Goal: Information Seeking & Learning: Learn about a topic

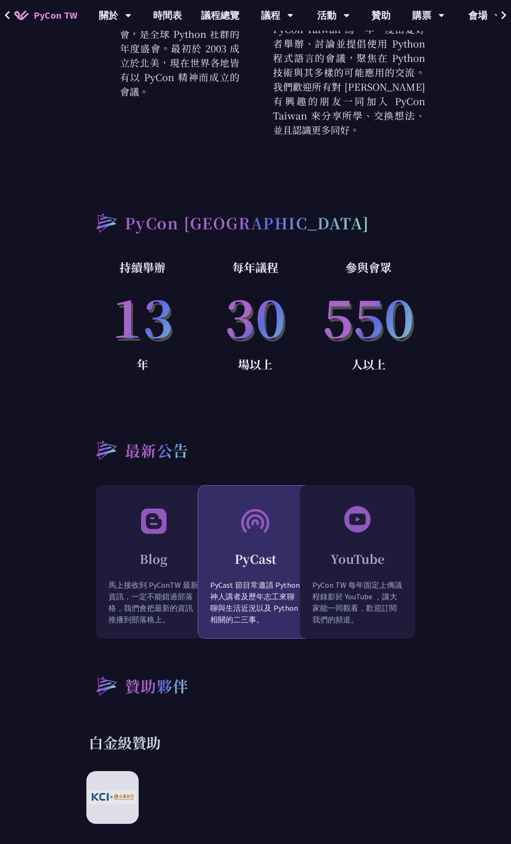
scroll to position [1055, 0]
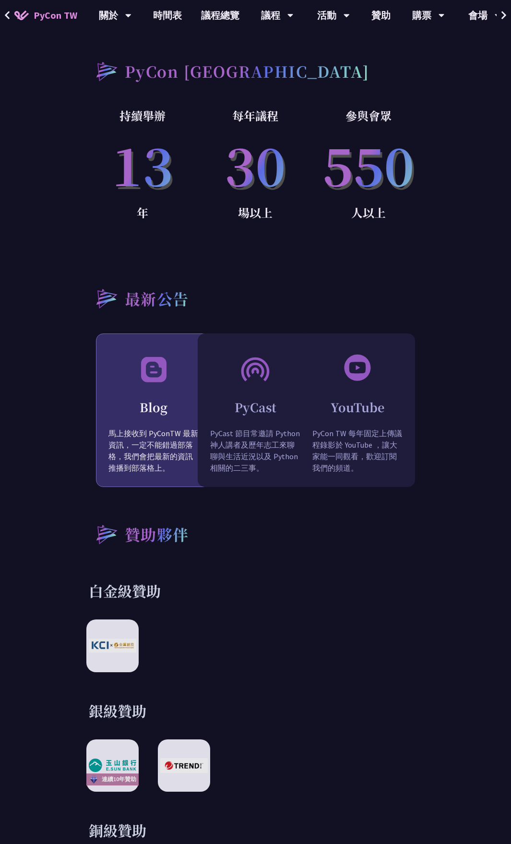
click at [156, 361] on img at bounding box center [153, 368] width 31 height 31
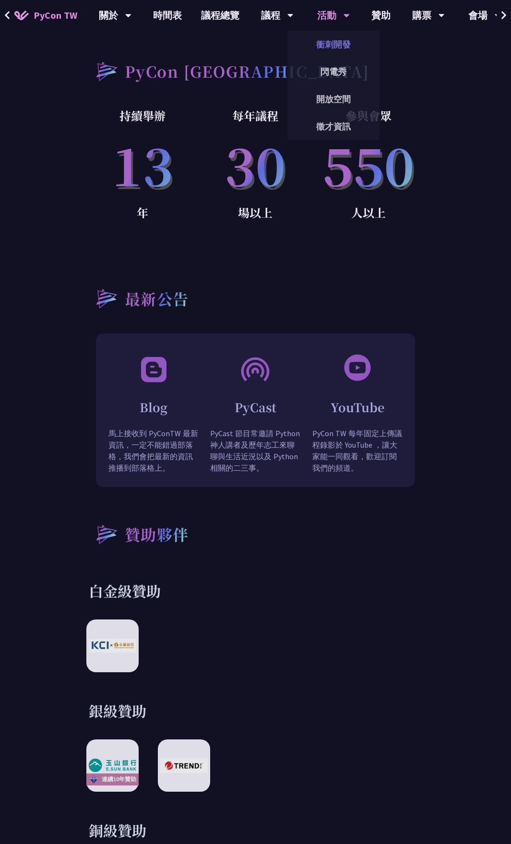
click at [327, 40] on link "衝刺開發" at bounding box center [333, 44] width 92 height 23
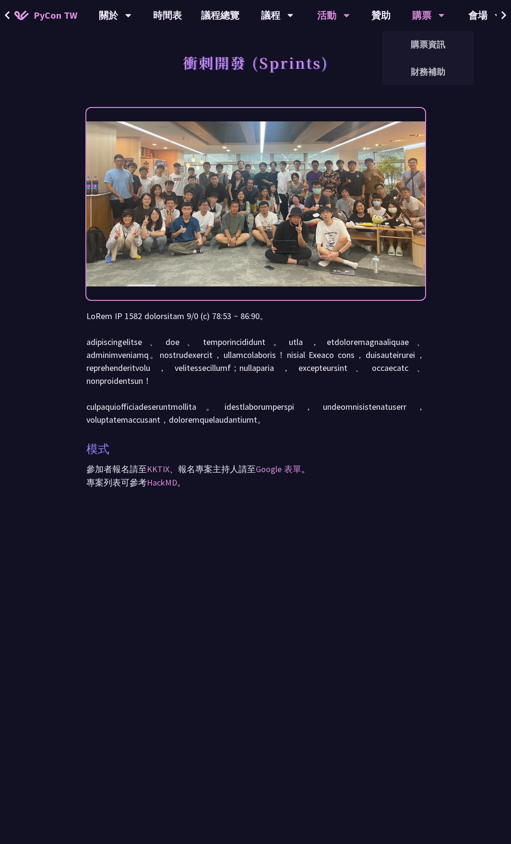
click at [422, 22] on div "購票" at bounding box center [428, 15] width 33 height 31
click at [426, 36] on link "購票資訊" at bounding box center [428, 44] width 92 height 23
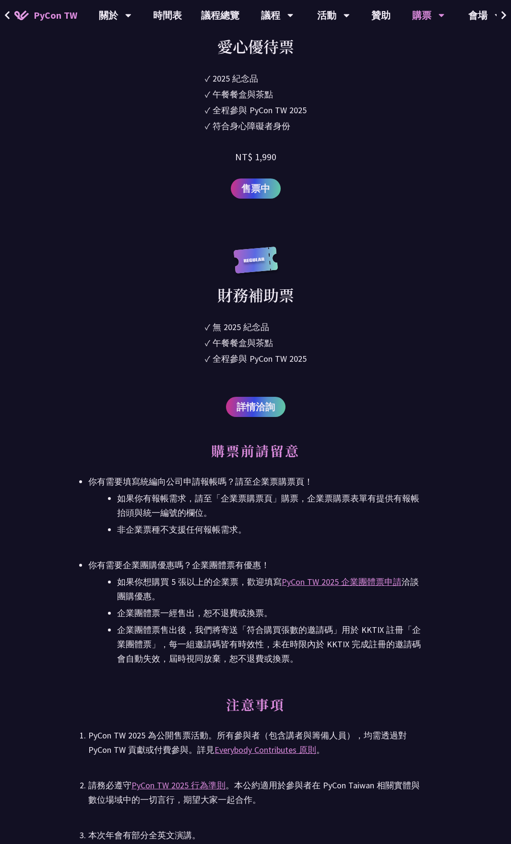
scroll to position [1919, 0]
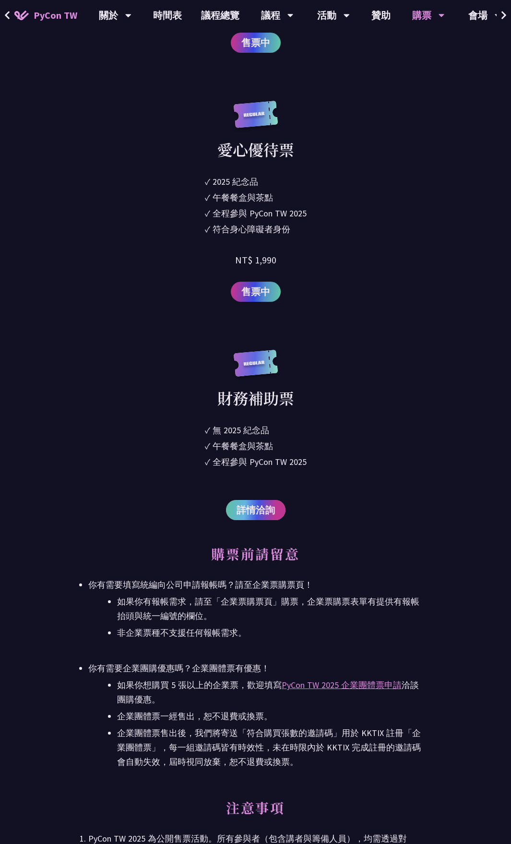
click at [249, 503] on span "詳情洽詢" at bounding box center [256, 510] width 38 height 14
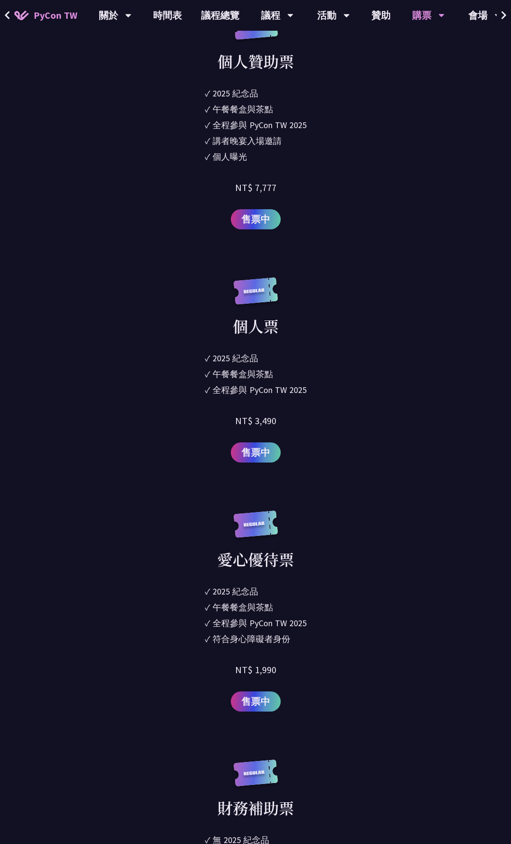
scroll to position [1439, 0]
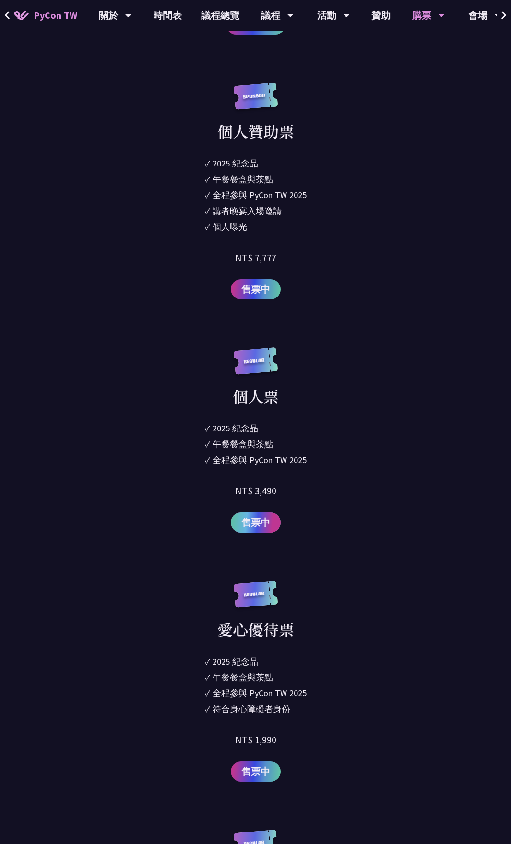
click at [274, 514] on link "售票中" at bounding box center [256, 522] width 50 height 20
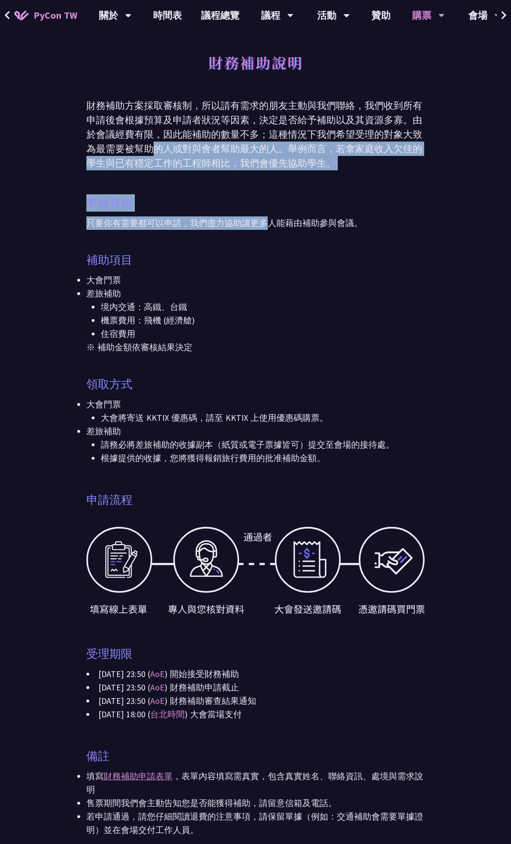
drag, startPoint x: 155, startPoint y: 145, endPoint x: 267, endPoint y: 177, distance: 115.7
click at [267, 177] on div "財務補助說明 財務補助方案採取審核制，所以請有需求的朋友主動與我們聯絡，我們收到所有申請後會根據預算及申請者狀況等因素，決定是否給予補助以及其資源多寡。由於會…" at bounding box center [255, 517] width 339 height 1035
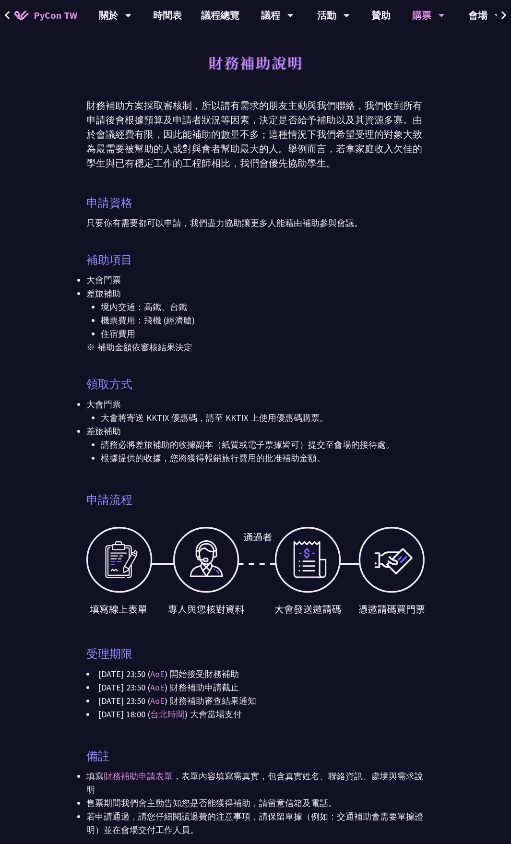
click at [292, 198] on div "申請資格 只要你有需要都可以申請，我們盡力協助讓更多人能藉由補助參與會議。" at bounding box center [255, 217] width 339 height 47
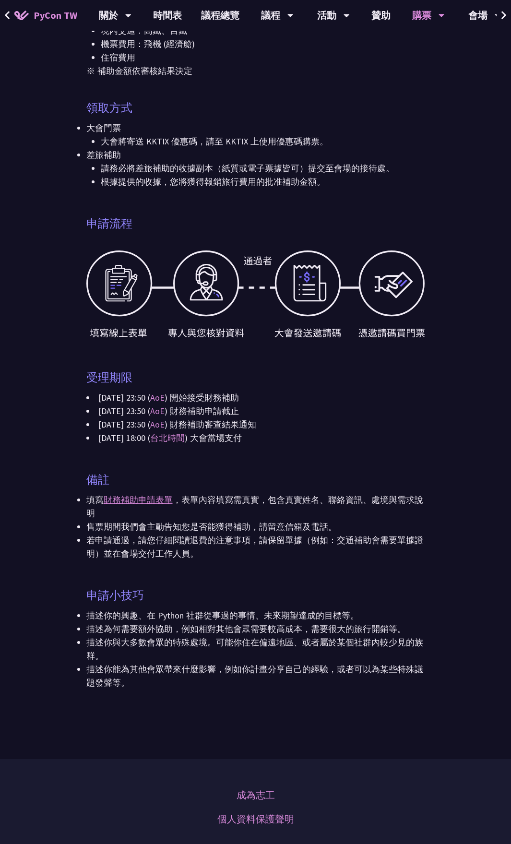
scroll to position [432, 0]
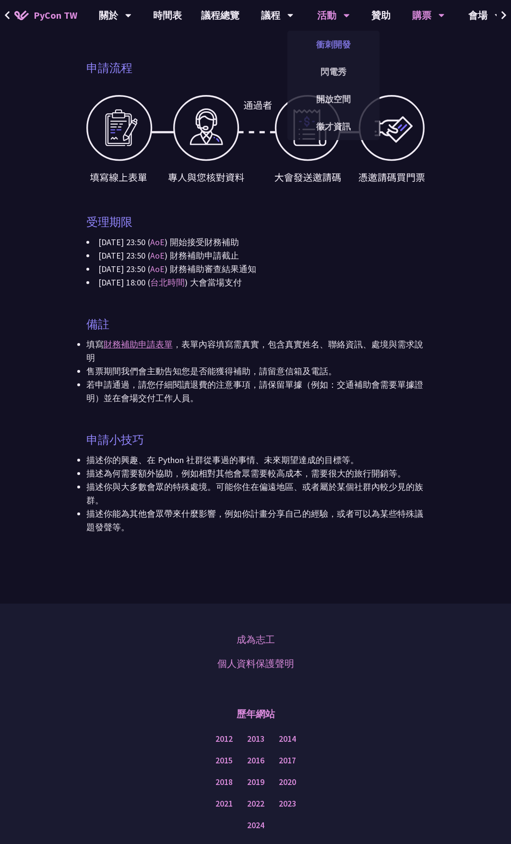
click at [354, 45] on link "衝刺開發" at bounding box center [333, 44] width 92 height 23
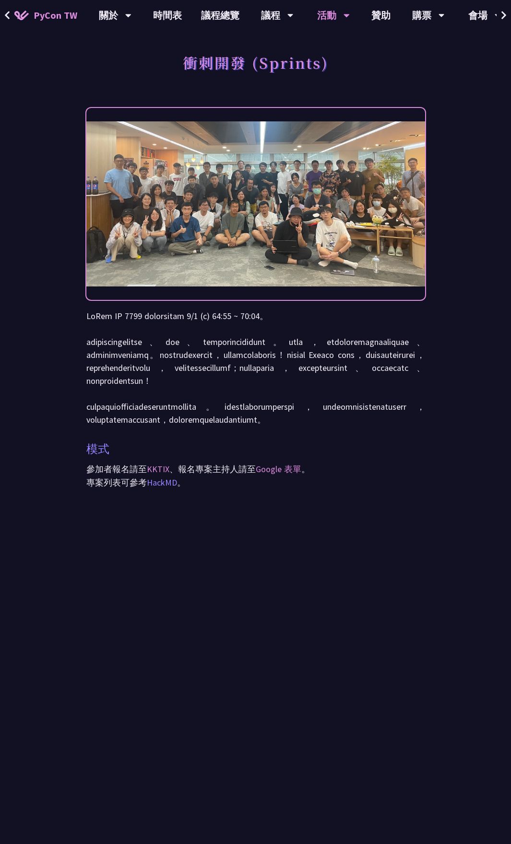
click at [162, 488] on link "HackMD" at bounding box center [162, 482] width 30 height 11
